Goal: Information Seeking & Learning: Learn about a topic

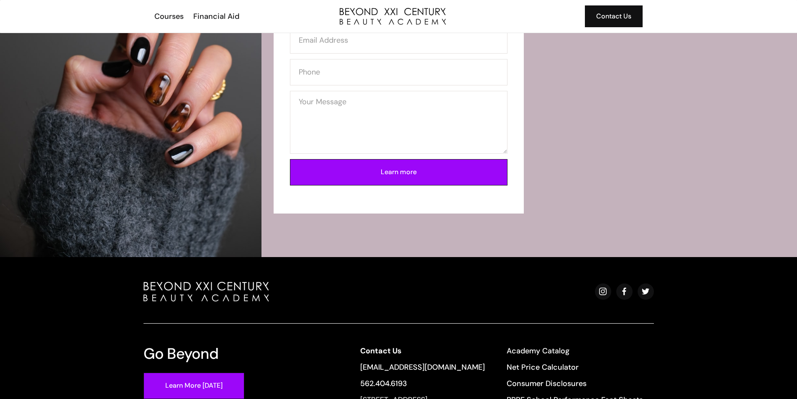
scroll to position [1506, 0]
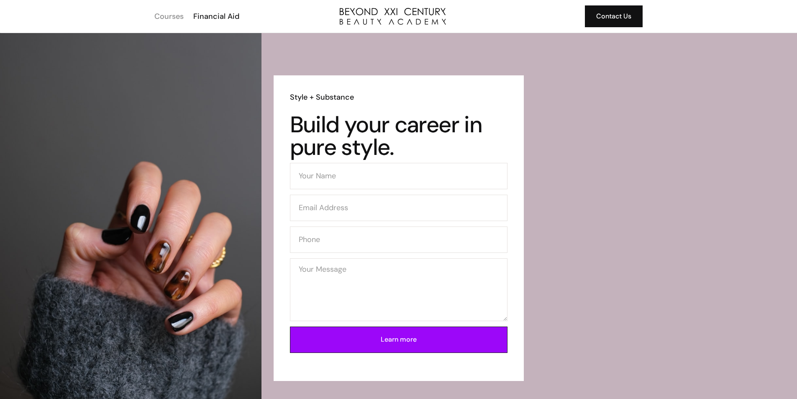
click at [166, 17] on div "Courses" at bounding box center [168, 16] width 29 height 11
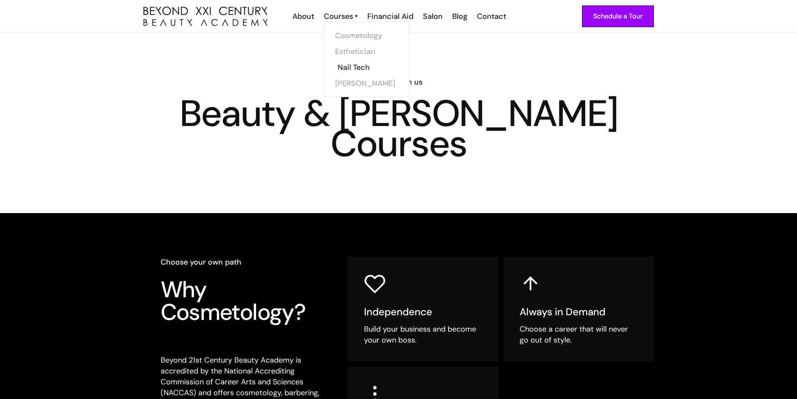
click at [352, 70] on link "Nail Tech" at bounding box center [369, 67] width 63 height 16
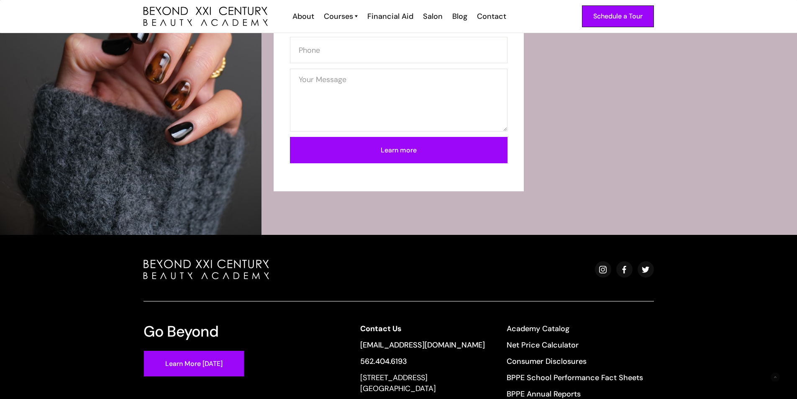
scroll to position [837, 0]
